Goal: Check status: Check status

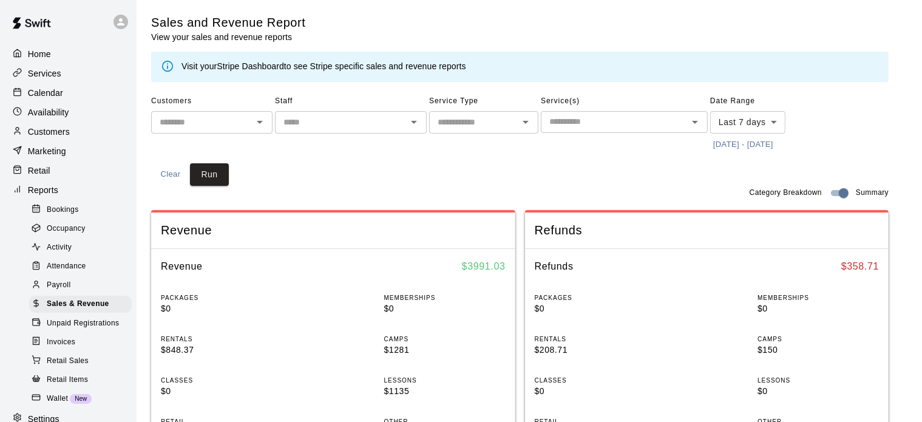
scroll to position [14, 0]
click at [55, 98] on p "Calendar" at bounding box center [45, 93] width 35 height 12
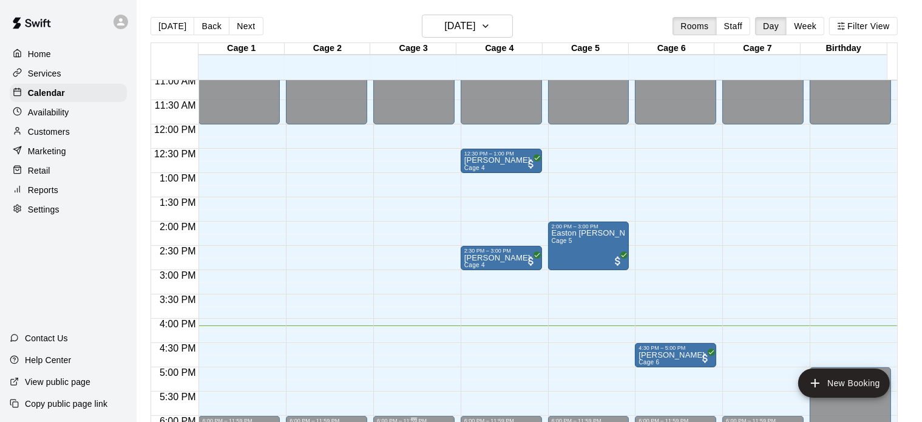
scroll to position [538, 0]
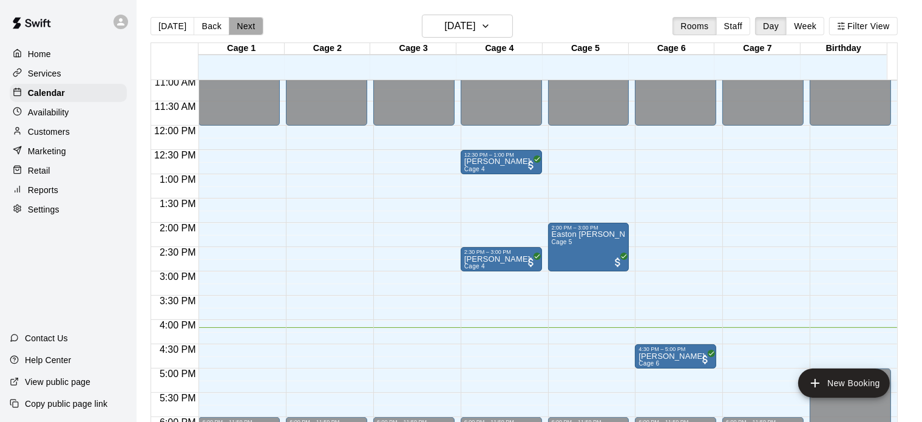
click at [255, 28] on button "Next" at bounding box center [246, 26] width 34 height 18
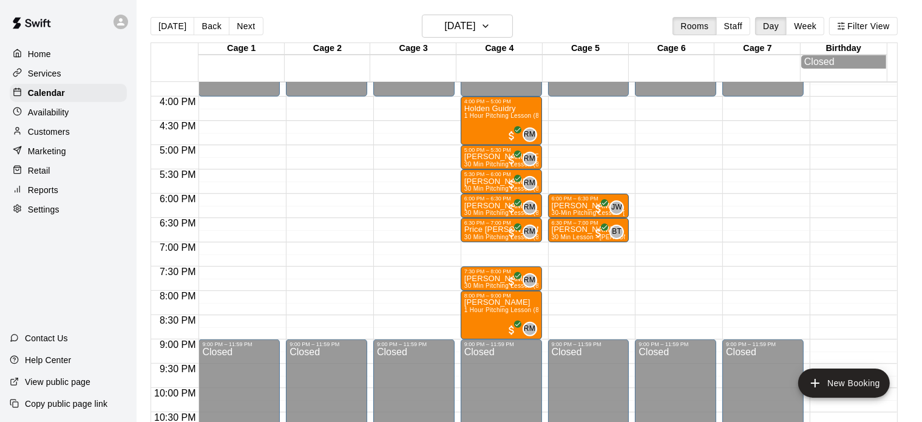
scroll to position [764, 0]
click at [242, 32] on button "Next" at bounding box center [246, 26] width 34 height 18
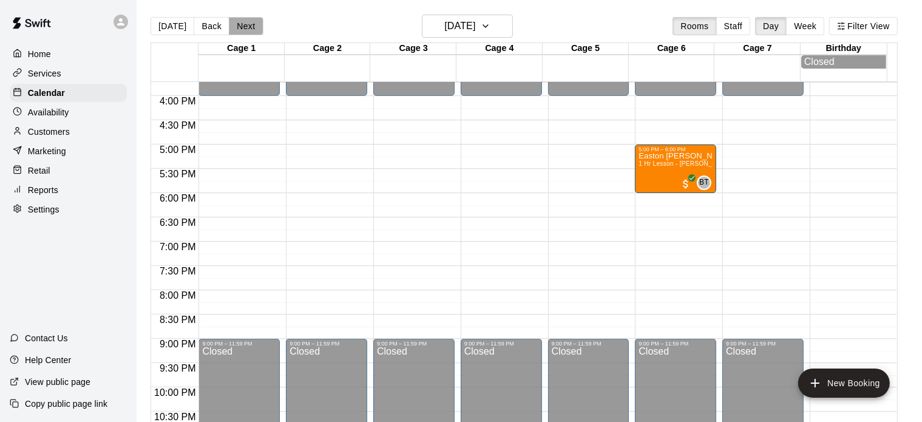
click at [245, 31] on button "Next" at bounding box center [246, 26] width 34 height 18
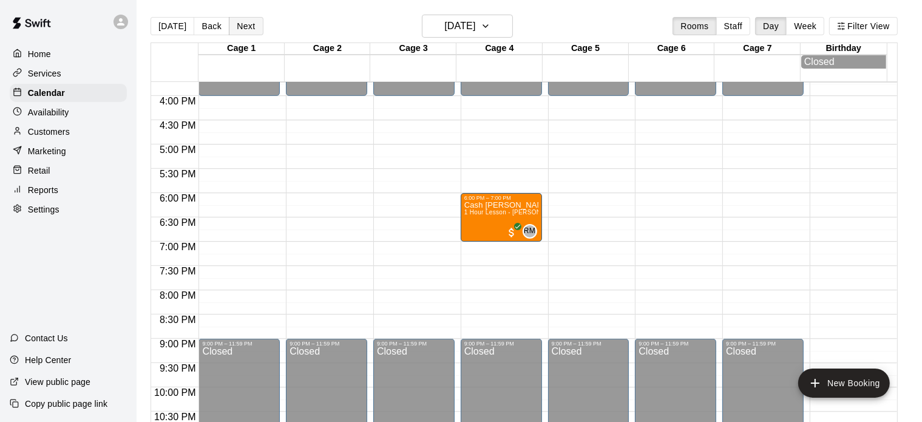
click at [245, 31] on button "Next" at bounding box center [246, 26] width 34 height 18
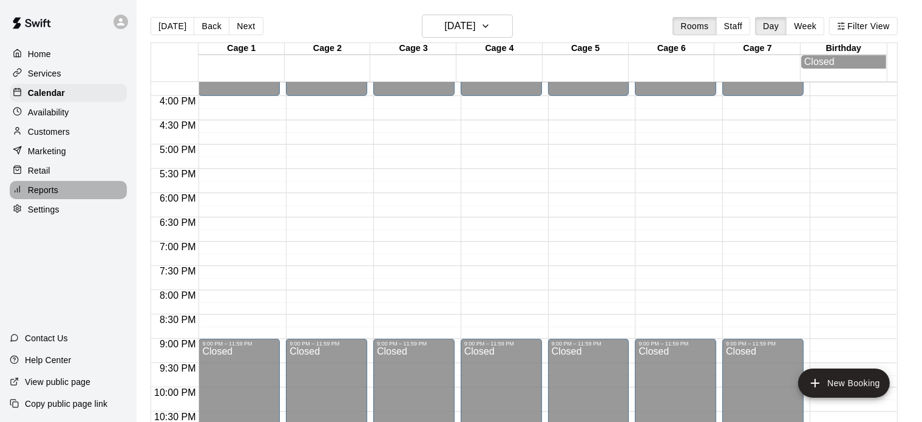
click at [35, 196] on p "Reports" at bounding box center [43, 190] width 30 height 12
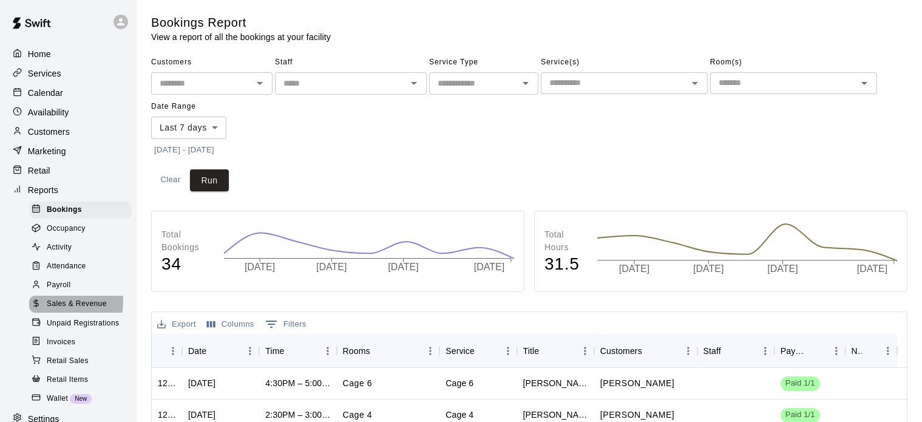
click at [67, 310] on span "Sales & Revenue" at bounding box center [77, 304] width 60 height 12
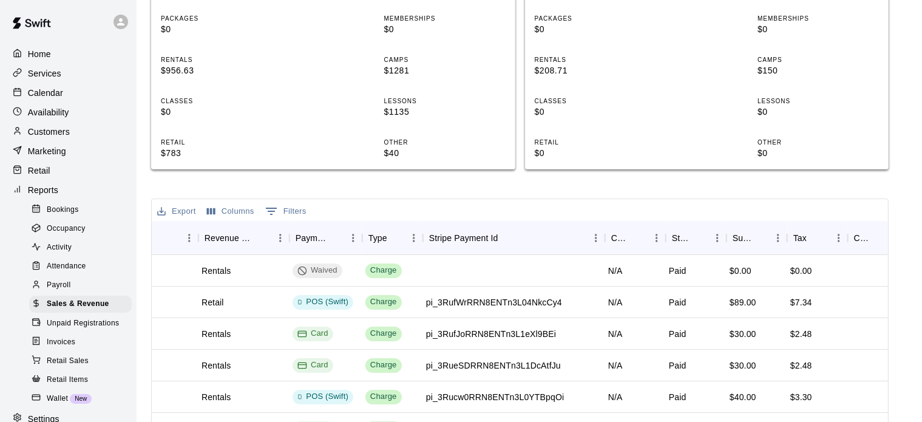
scroll to position [0, 381]
click at [44, 92] on p "Calendar" at bounding box center [45, 93] width 35 height 12
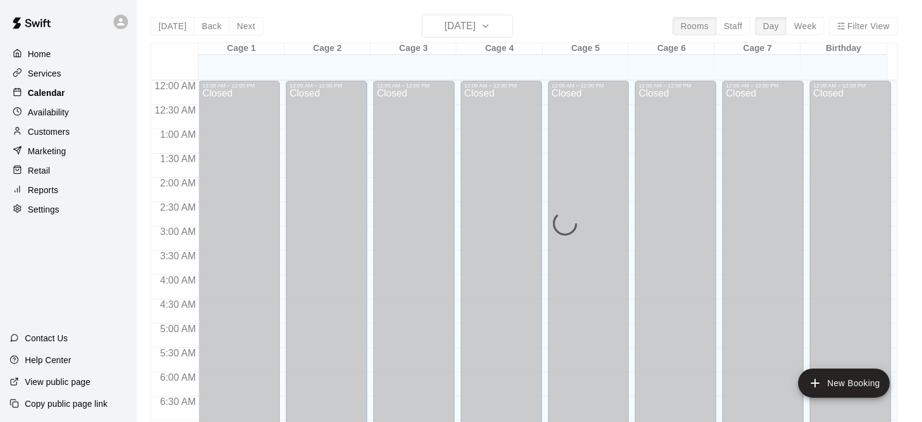
scroll to position [773, 0]
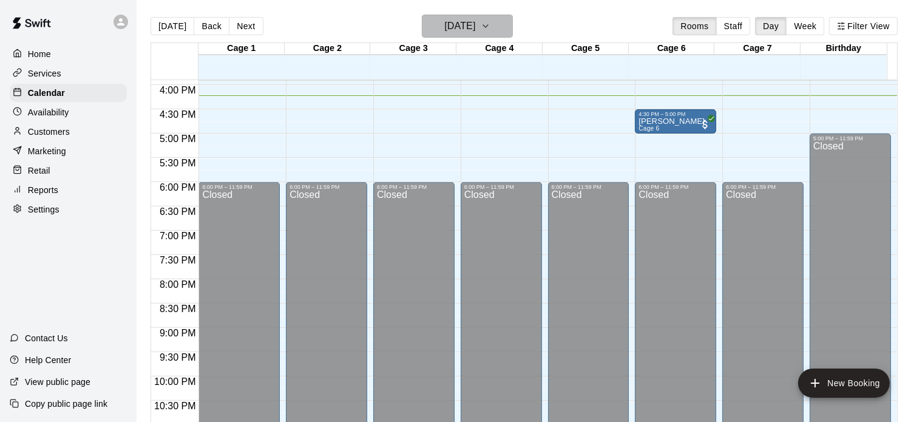
click at [475, 23] on h6 "[DATE]" at bounding box center [459, 26] width 31 height 17
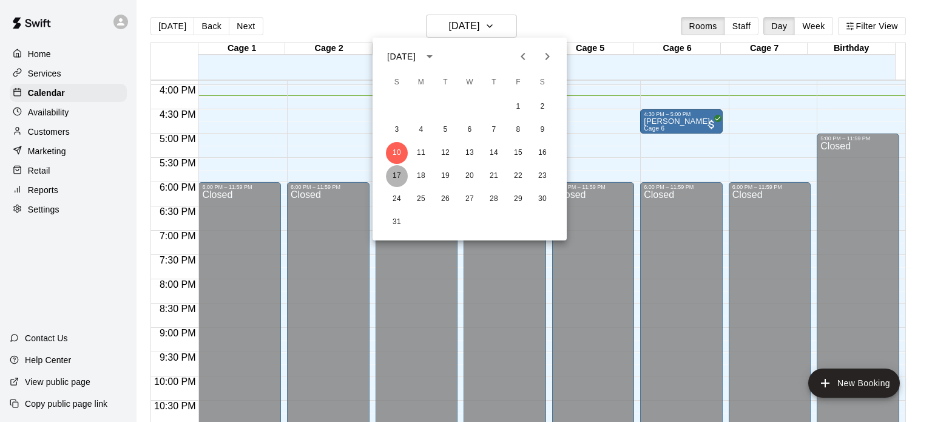
click at [395, 169] on button "17" at bounding box center [397, 176] width 22 height 22
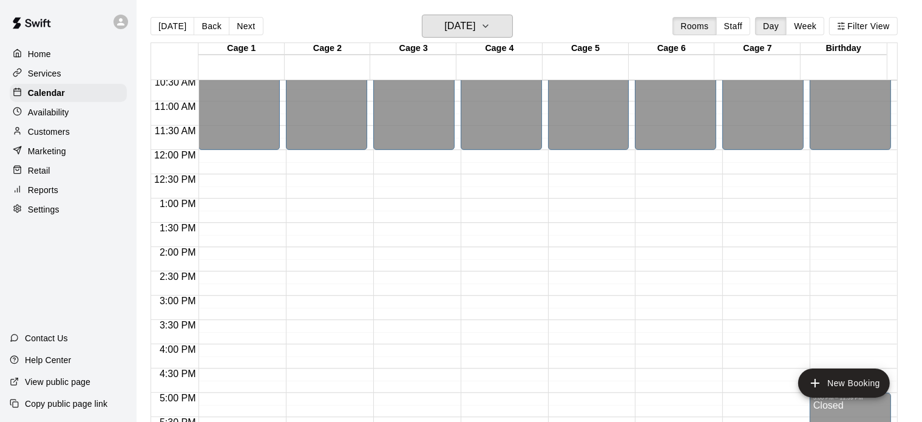
scroll to position [515, 0]
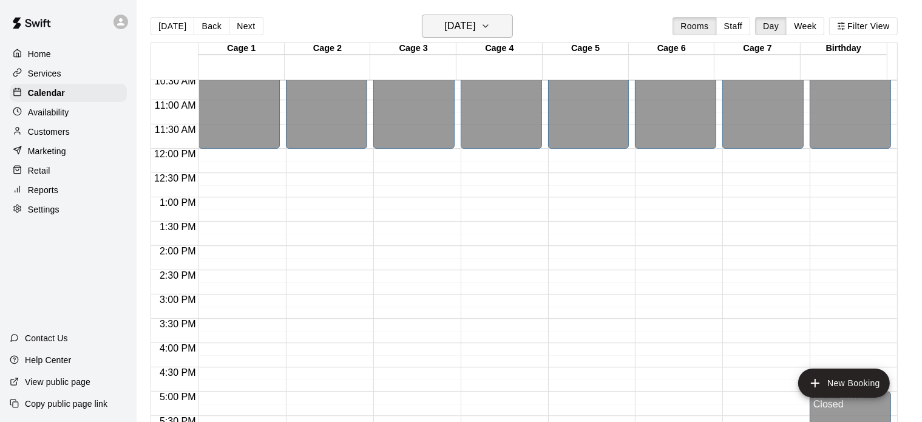
click at [490, 24] on icon "button" at bounding box center [486, 26] width 10 height 15
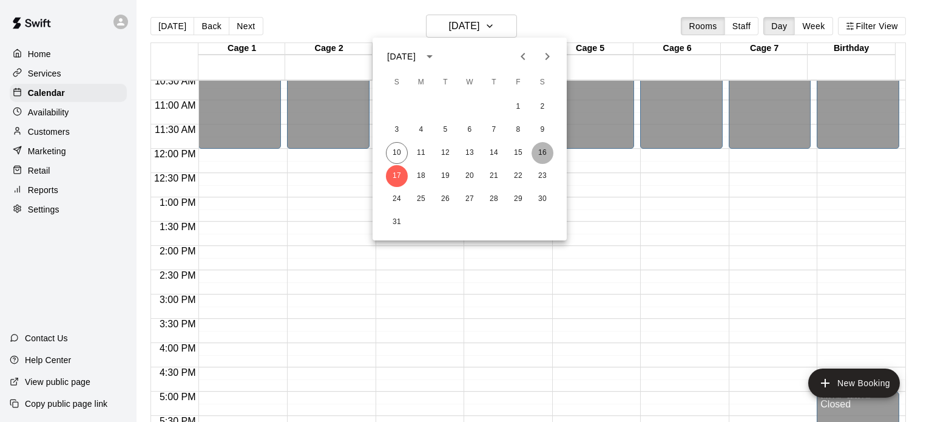
click at [544, 154] on button "16" at bounding box center [543, 153] width 22 height 22
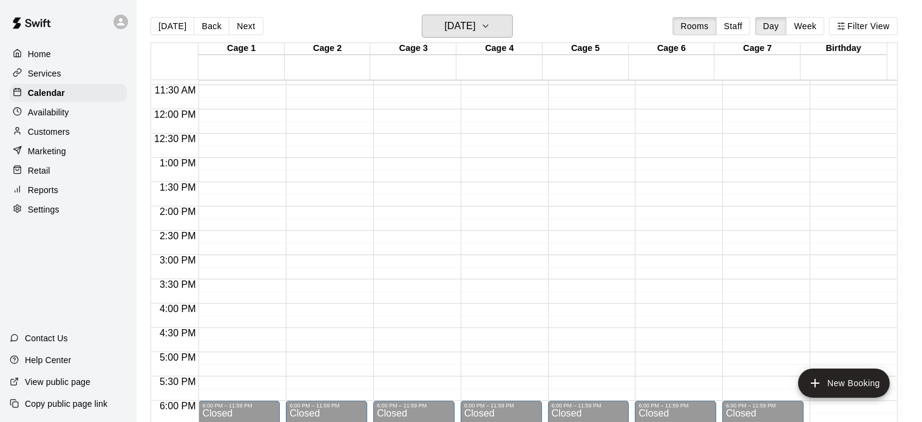
scroll to position [535, 0]
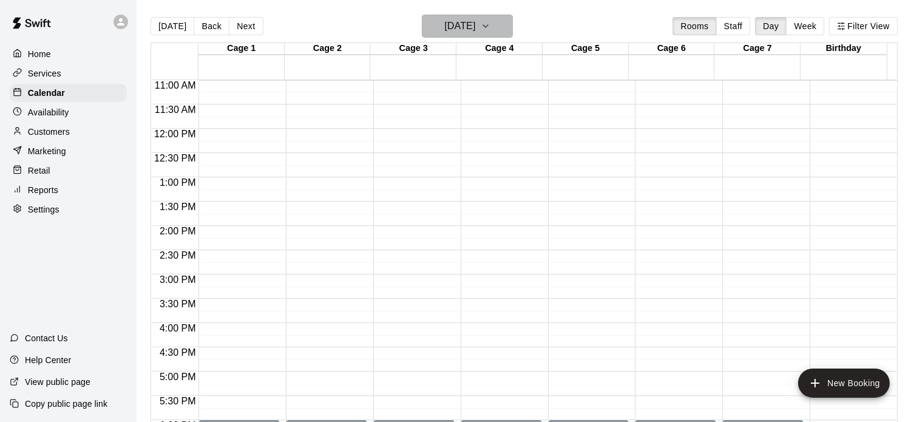
click at [475, 24] on h6 "[DATE]" at bounding box center [459, 26] width 31 height 17
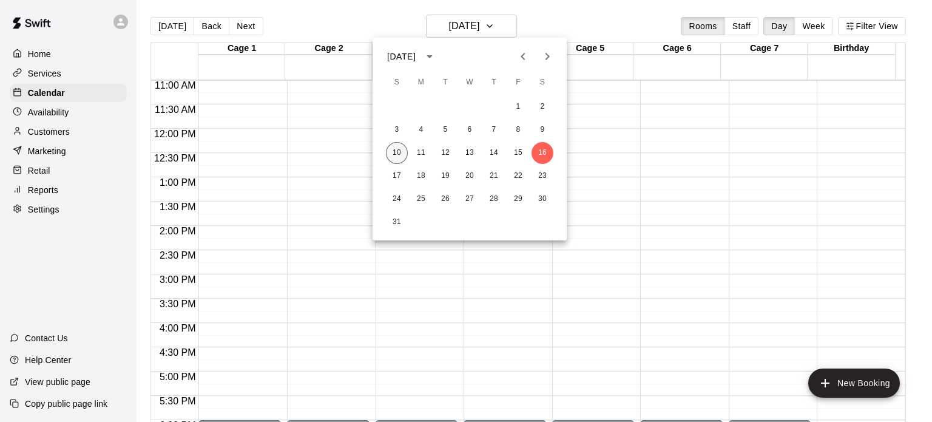
click at [396, 154] on button "10" at bounding box center [397, 153] width 22 height 22
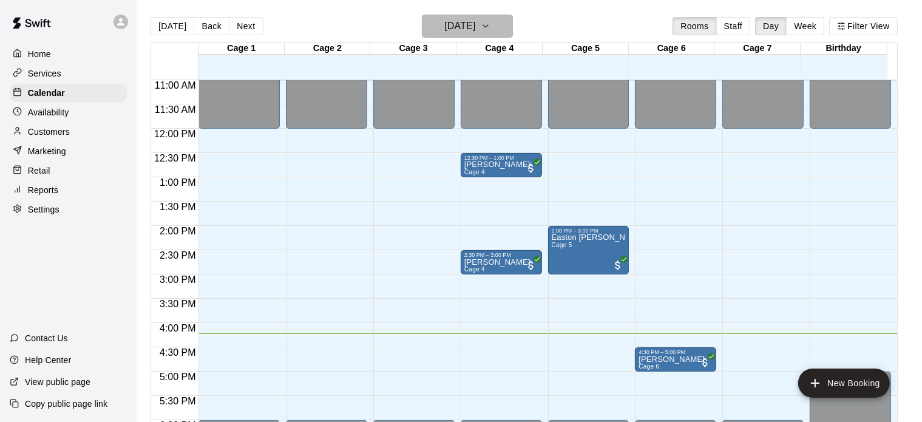
click at [490, 25] on icon "button" at bounding box center [486, 26] width 10 height 15
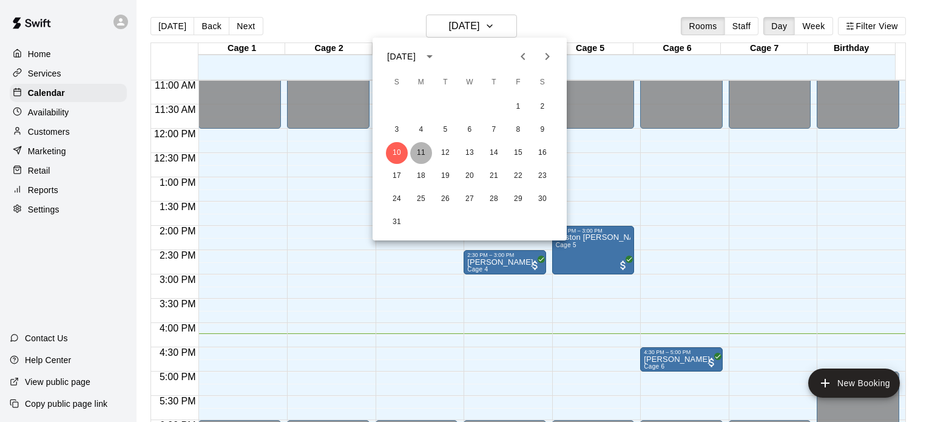
click at [415, 152] on button "11" at bounding box center [421, 153] width 22 height 22
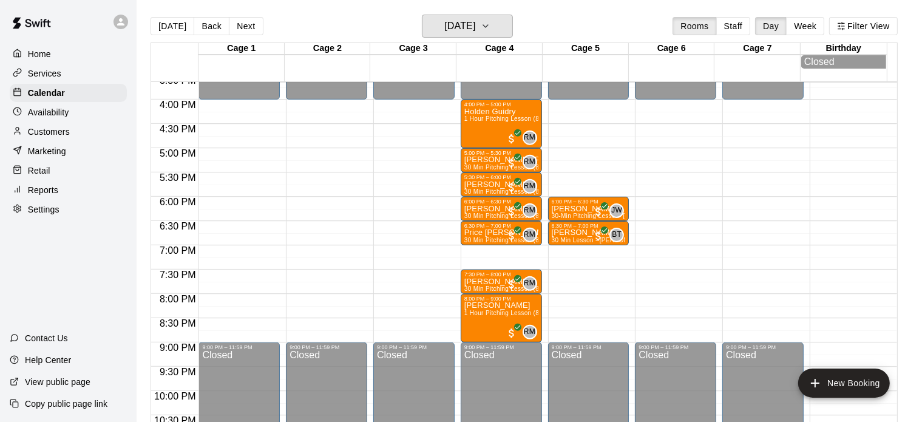
scroll to position [761, 0]
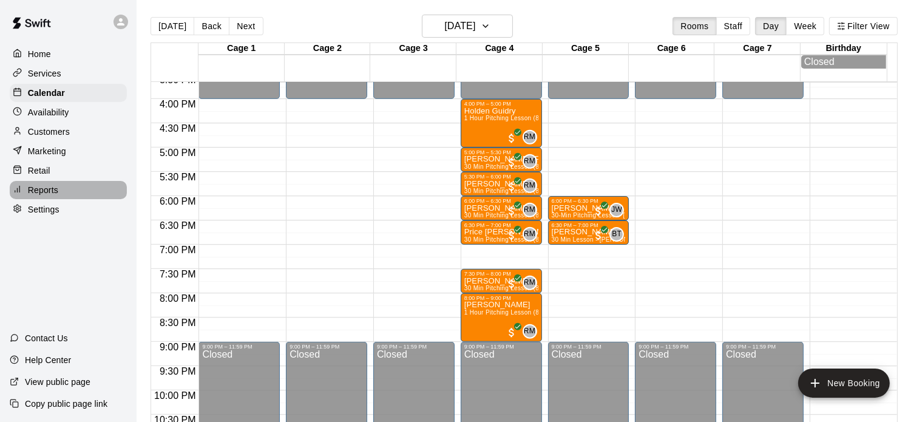
click at [48, 196] on p "Reports" at bounding box center [43, 190] width 30 height 12
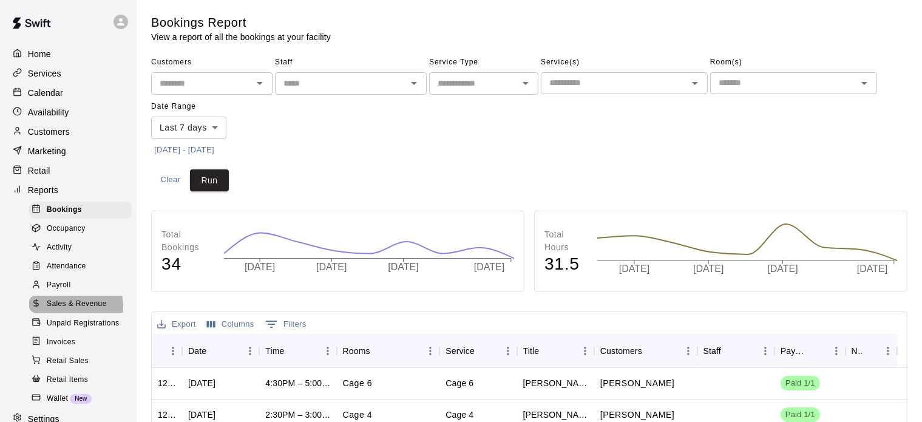
click at [61, 310] on span "Sales & Revenue" at bounding box center [77, 304] width 60 height 12
